Goal: Entertainment & Leisure: Consume media (video, audio)

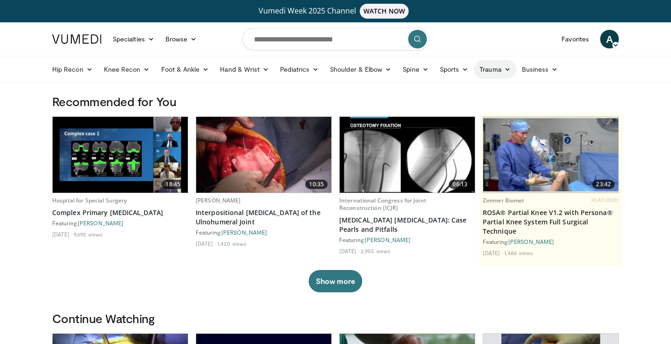
click at [498, 69] on link "Trauma" at bounding box center [495, 69] width 42 height 19
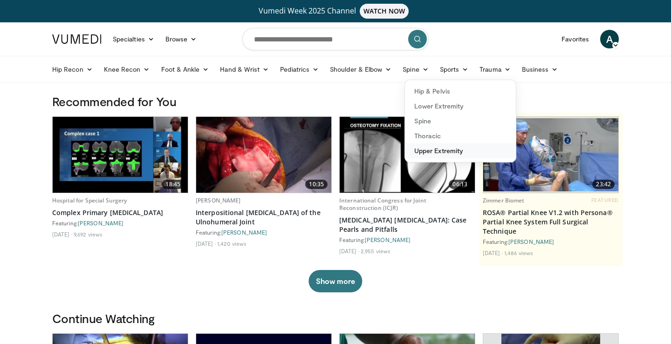
click at [467, 151] on link "Upper Extremity" at bounding box center [460, 151] width 111 height 15
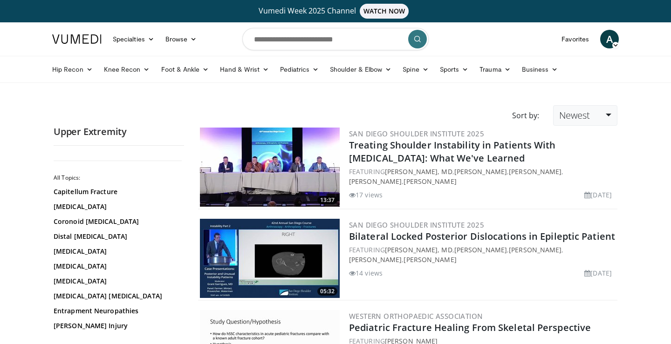
click at [606, 113] on link "Newest" at bounding box center [585, 115] width 64 height 21
click at [588, 156] on link "Thumbs Up" at bounding box center [591, 153] width 74 height 15
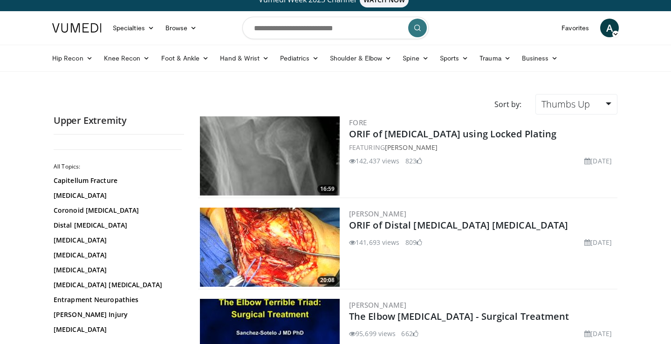
scroll to position [11, 0]
click at [277, 176] on img at bounding box center [270, 156] width 140 height 79
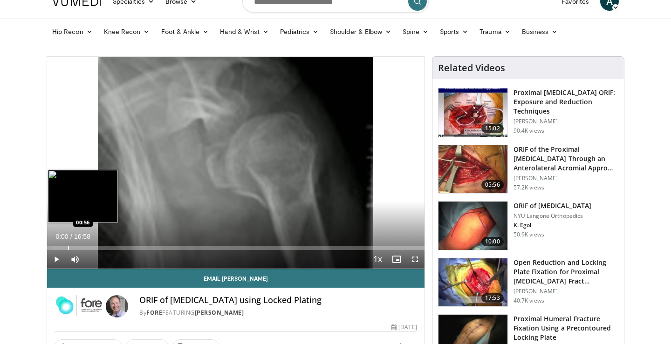
click at [68, 247] on div "Progress Bar" at bounding box center [68, 249] width 1 height 4
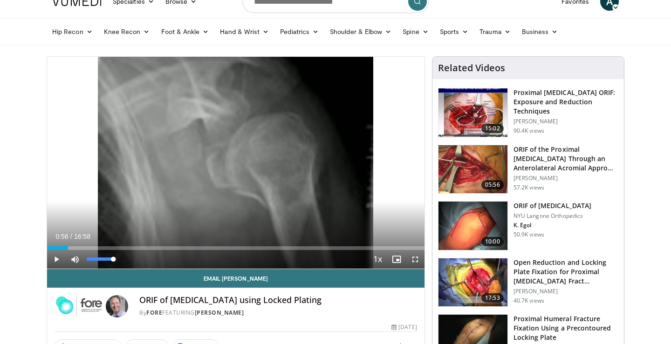
click at [75, 257] on span "Video Player" at bounding box center [75, 259] width 19 height 19
click at [57, 259] on span "Video Player" at bounding box center [56, 259] width 19 height 19
click at [419, 260] on span "Video Player" at bounding box center [415, 259] width 19 height 19
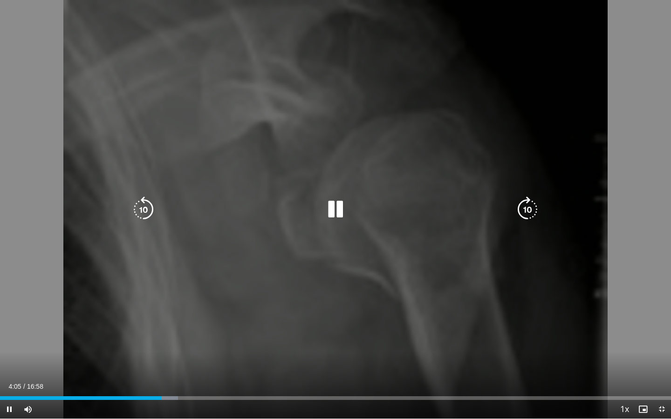
click at [343, 267] on div "10 seconds Tap to unmute" at bounding box center [335, 209] width 671 height 419
drag, startPoint x: 343, startPoint y: 267, endPoint x: 320, endPoint y: 361, distance: 97.0
click at [342, 272] on div "10 seconds Tap to unmute" at bounding box center [335, 209] width 671 height 419
click at [269, 326] on div "10 seconds Tap to unmute" at bounding box center [335, 209] width 671 height 419
click at [332, 208] on icon "Video Player" at bounding box center [336, 210] width 26 height 26
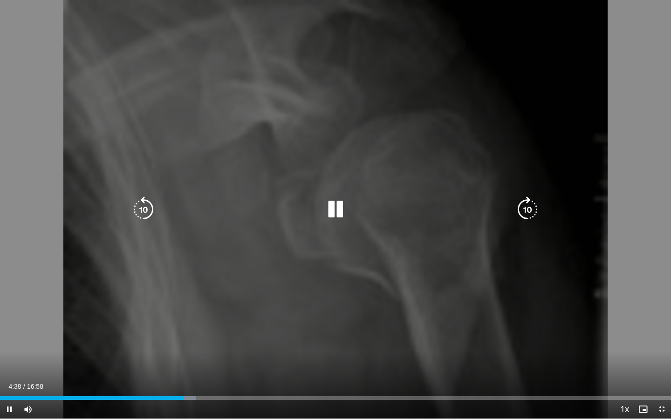
click at [329, 292] on div "10 seconds Tap to unmute" at bounding box center [335, 209] width 671 height 419
click at [328, 264] on div "10 seconds Tap to unmute" at bounding box center [335, 209] width 671 height 419
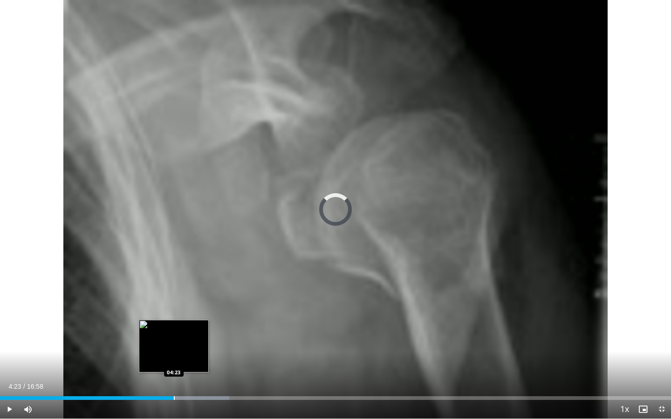
click at [174, 344] on div "Progress Bar" at bounding box center [174, 399] width 1 height 4
click at [162, 344] on div "Progress Bar" at bounding box center [162, 399] width 1 height 4
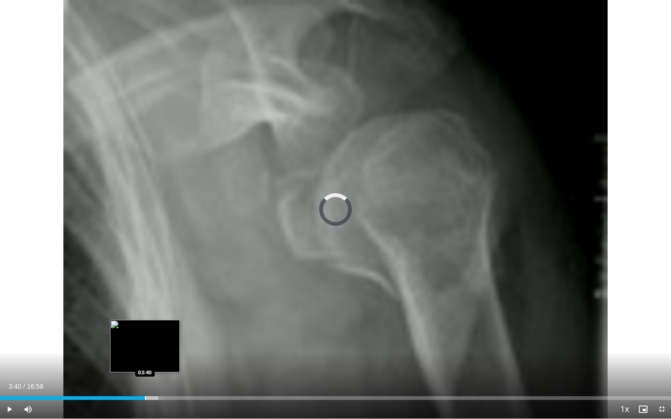
click at [145, 344] on div "Loaded : 24.33% 03:40 03:40" at bounding box center [335, 396] width 671 height 9
click at [144, 344] on div "Loaded : 30.45% 03:38 03:38" at bounding box center [335, 396] width 671 height 9
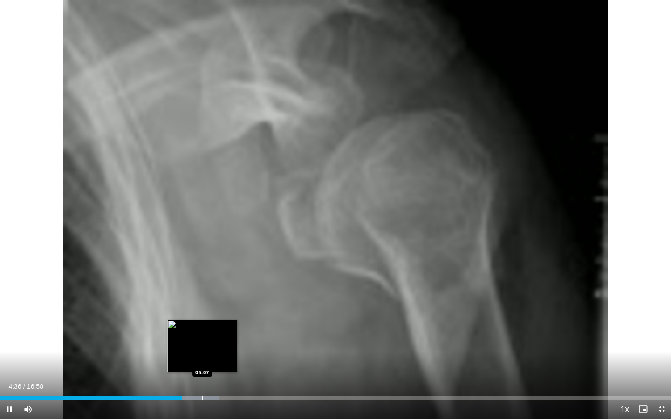
click at [203, 344] on div "Progress Bar" at bounding box center [202, 399] width 1 height 4
click at [199, 344] on div "Loaded : 34.38% 05:08 05:02" at bounding box center [335, 396] width 671 height 9
click at [197, 344] on video-js "**********" at bounding box center [335, 209] width 671 height 419
click at [194, 344] on div "Progress Bar" at bounding box center [194, 399] width 1 height 4
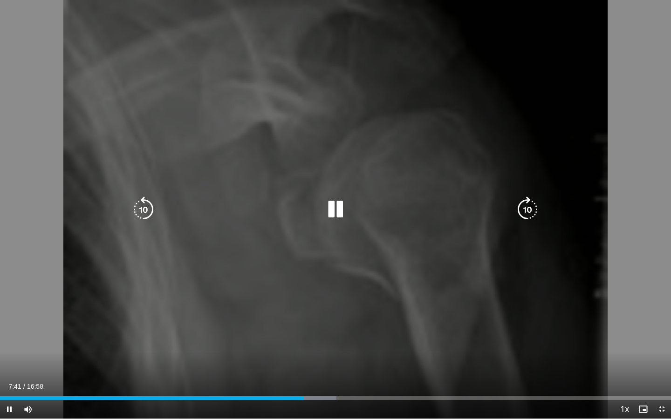
click at [216, 339] on div "10 seconds Tap to unmute" at bounding box center [335, 209] width 671 height 419
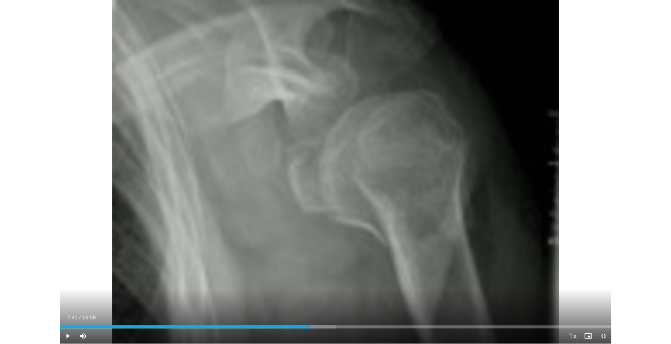
scroll to position [38, 0]
